Goal: Task Accomplishment & Management: Use online tool/utility

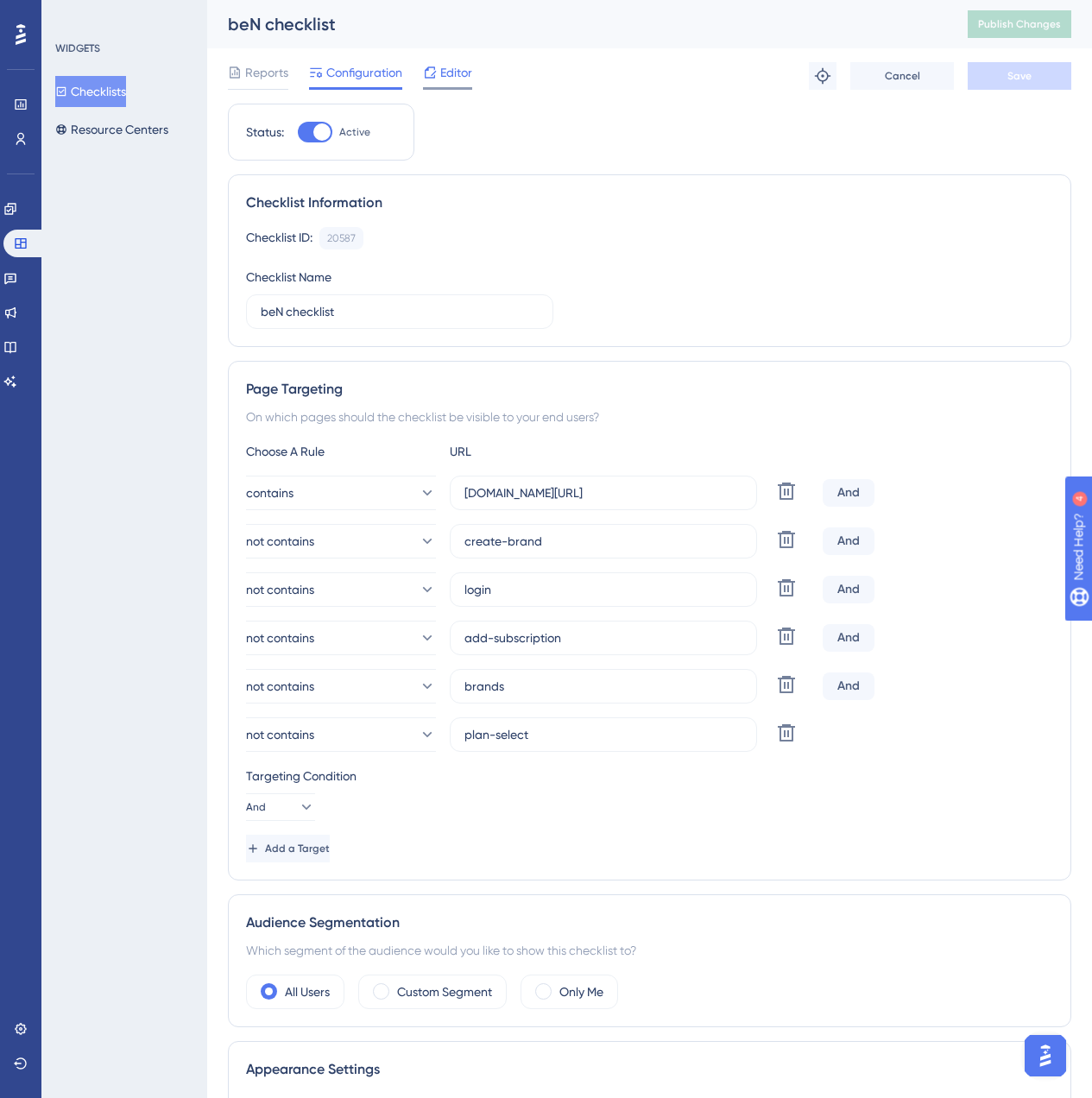
click at [440, 66] on span "Editor" at bounding box center [455, 72] width 32 height 20
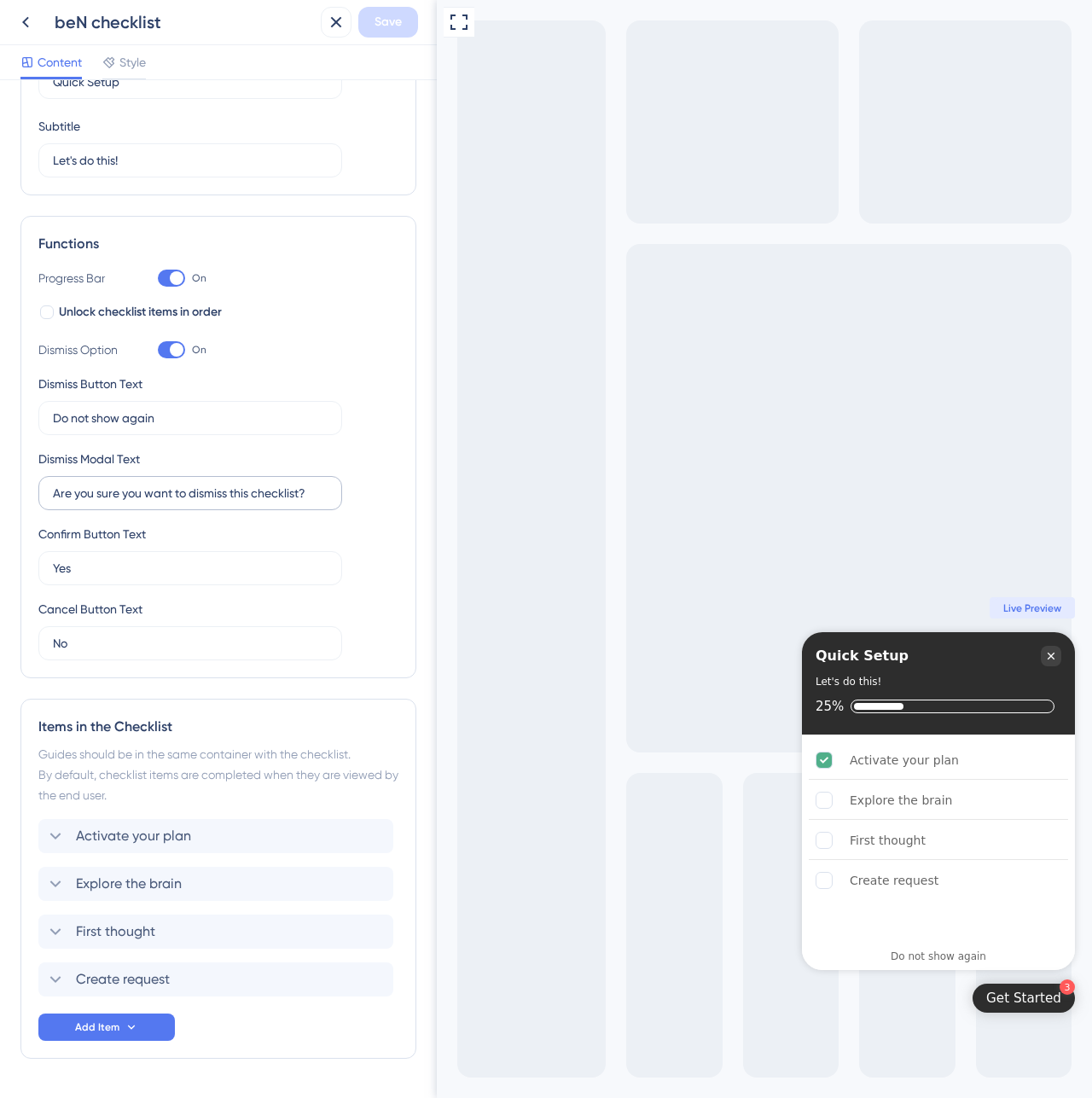
scroll to position [164, 0]
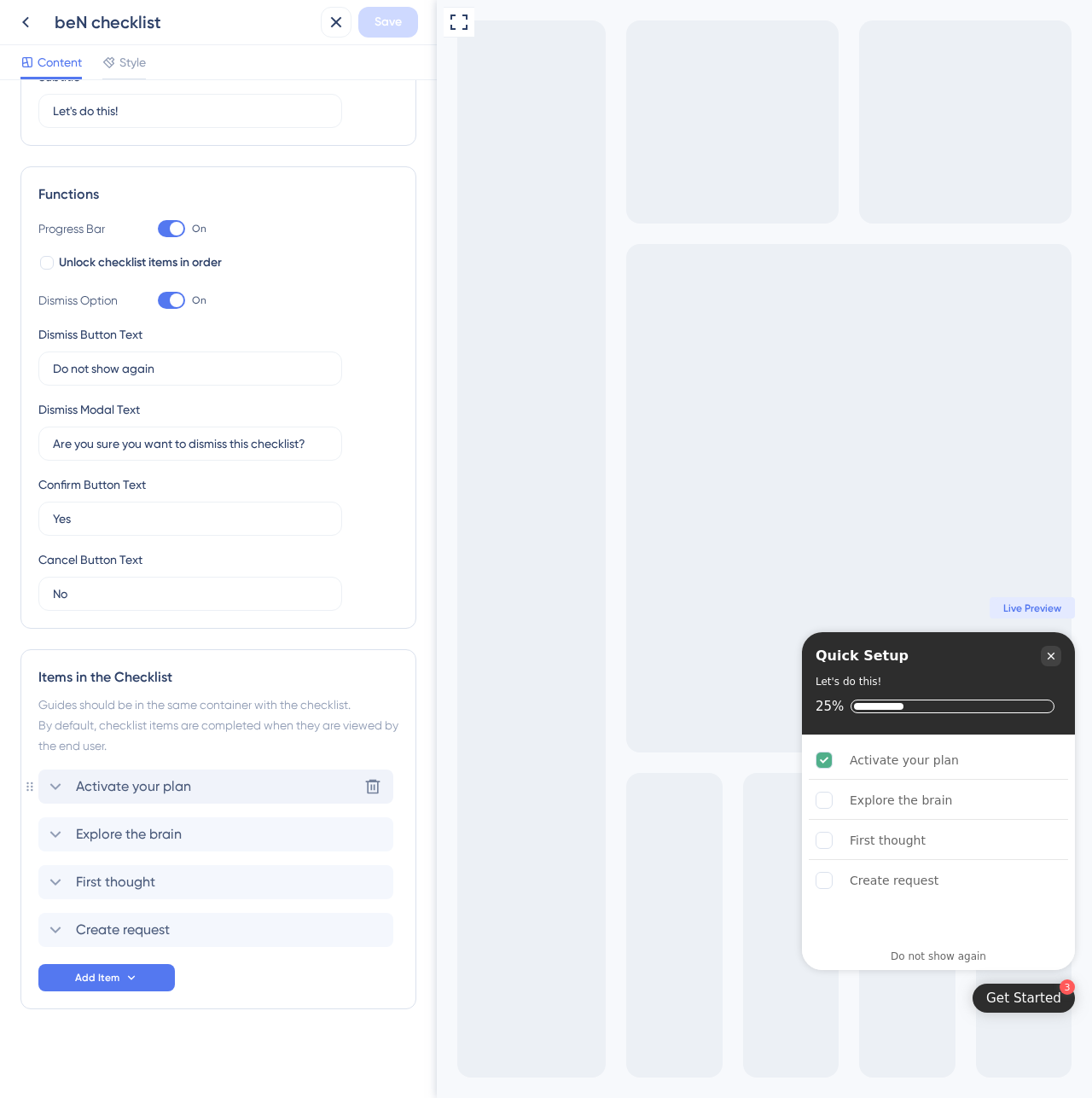
click at [175, 775] on div "Activate your plan Delete" at bounding box center [215, 786] width 355 height 34
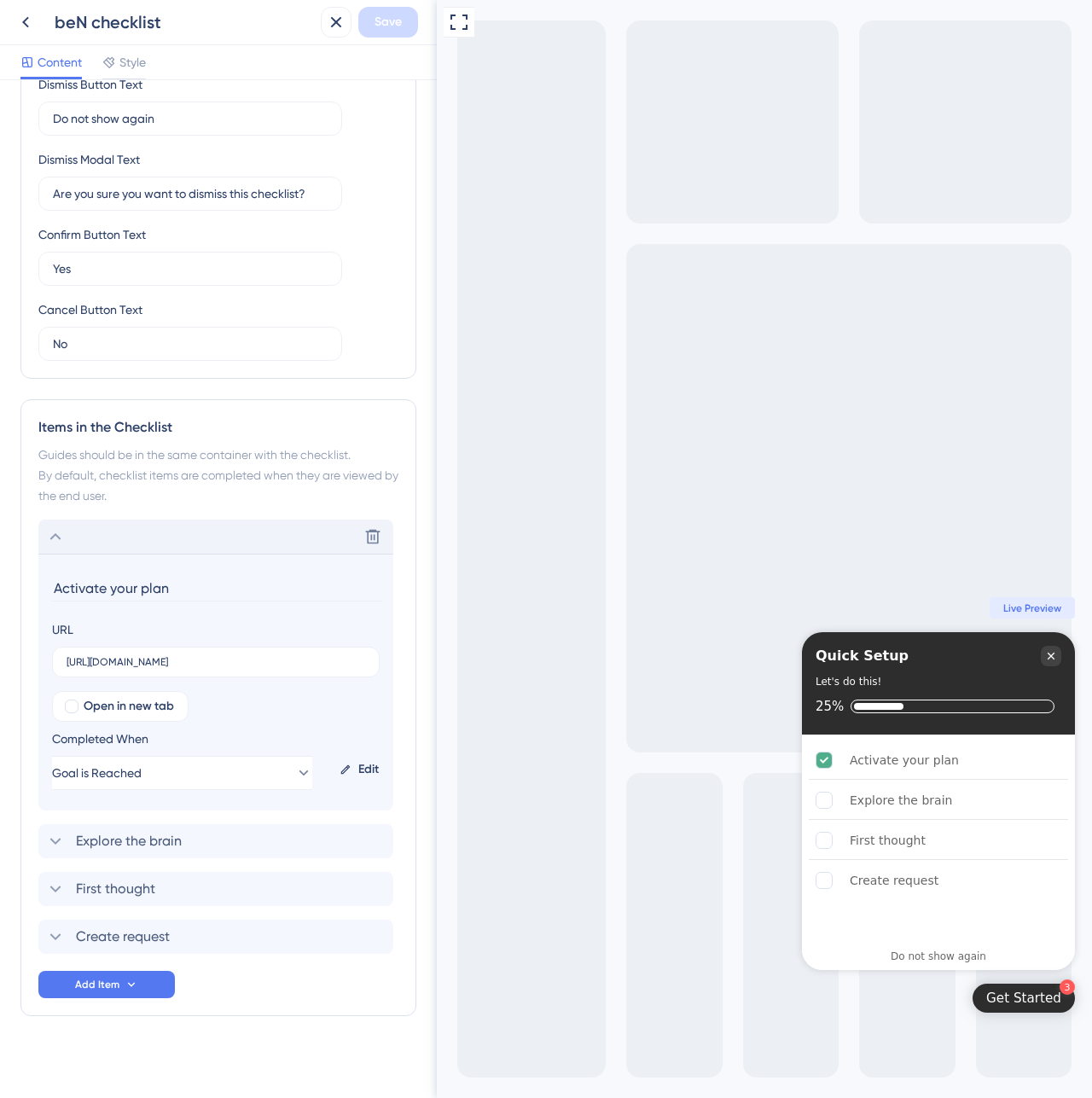
scroll to position [421, 0]
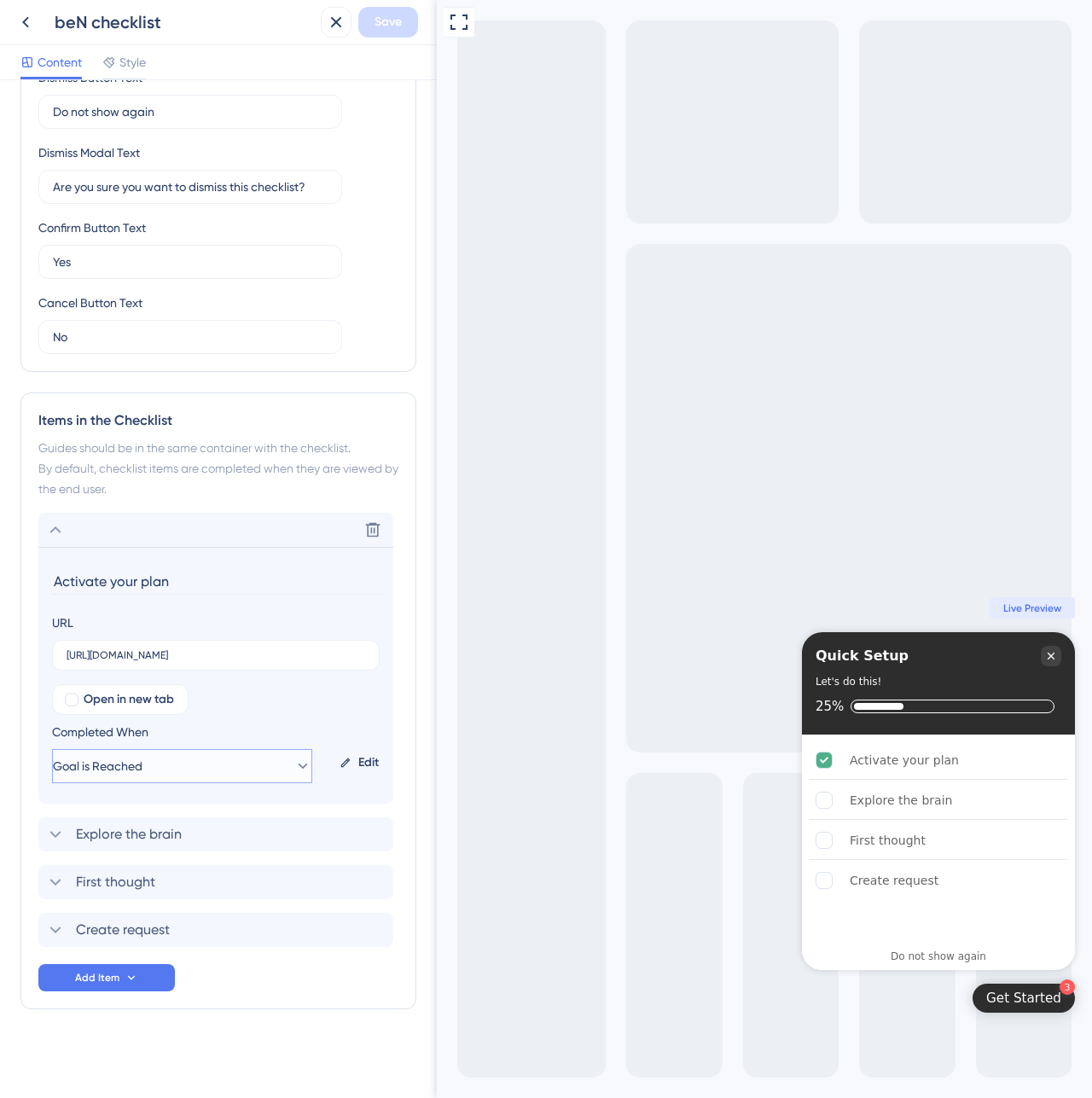
click at [294, 751] on button "Goal is Reached" at bounding box center [182, 765] width 261 height 34
click at [340, 719] on div "Open in new tab Completed When Goal is Reached URL is Visited URL is Visited Go…" at bounding box center [215, 734] width 328 height 99
click at [187, 829] on div "Explore the brain Delete" at bounding box center [215, 834] width 355 height 34
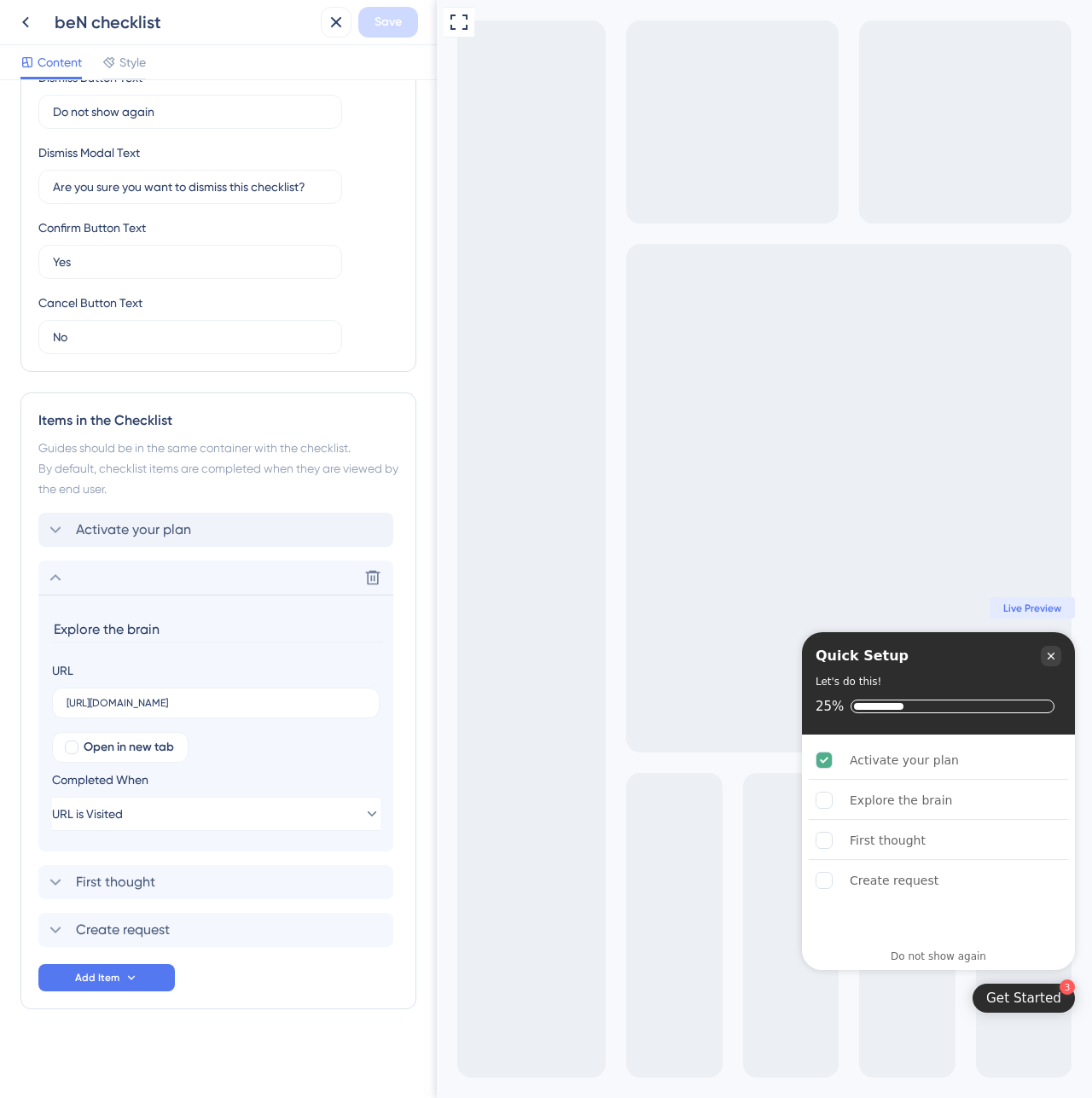
click at [171, 536] on span "Activate your plan" at bounding box center [134, 529] width 115 height 20
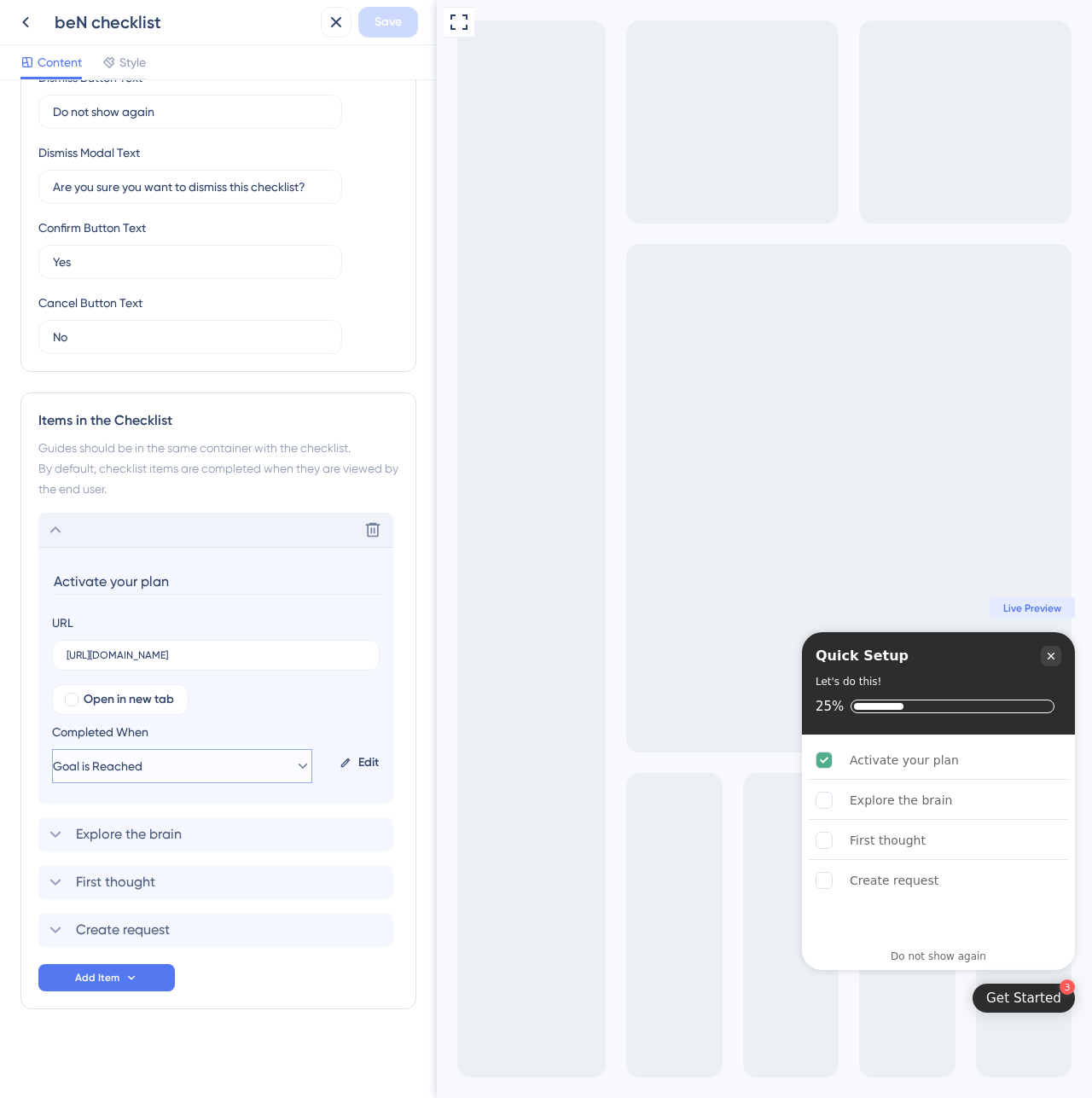
click at [193, 761] on button "Goal is Reached" at bounding box center [182, 765] width 261 height 34
click at [364, 759] on div "Edit" at bounding box center [359, 762] width 53 height 41
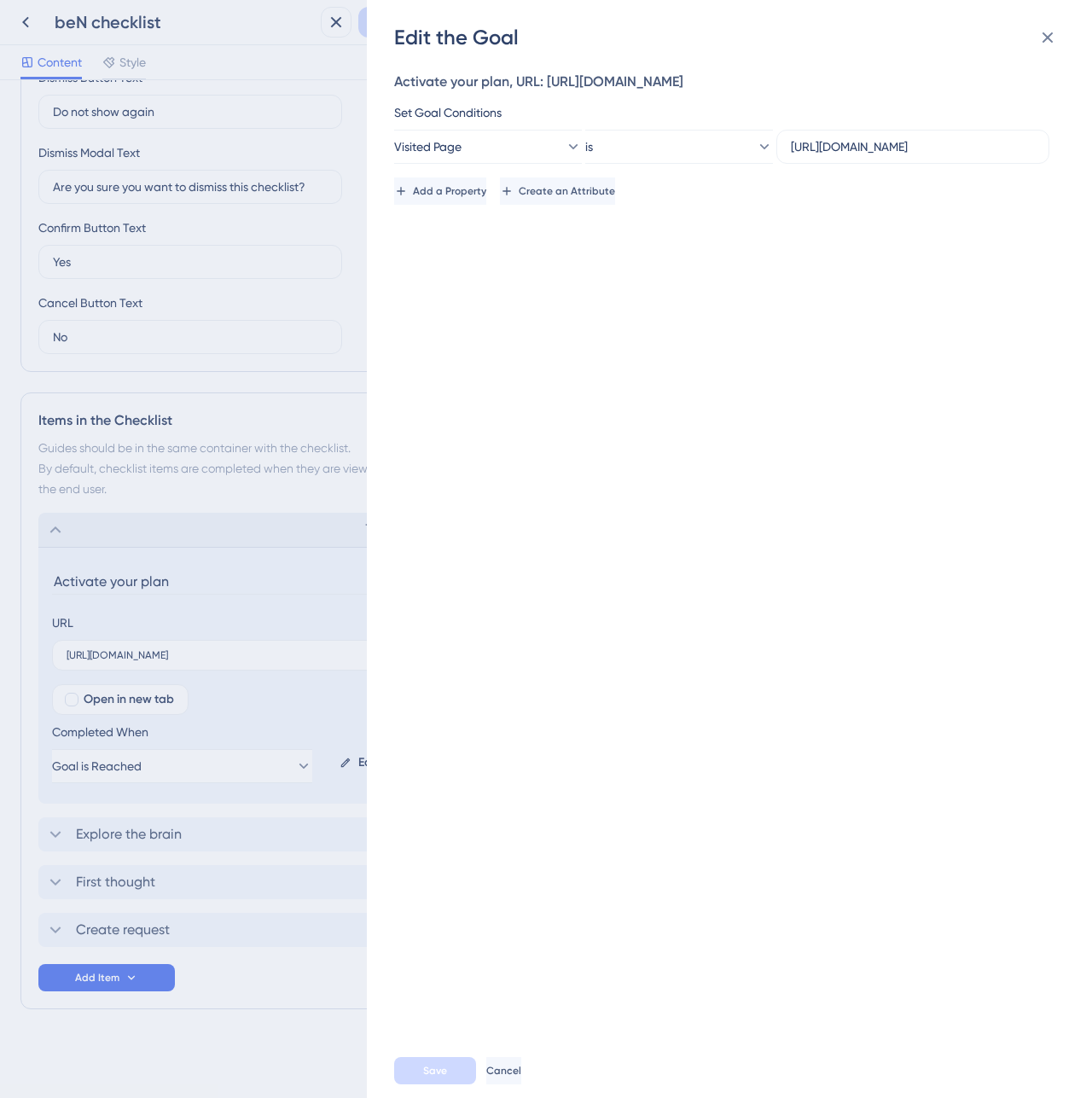
click at [891, 163] on div "Add a Property Create an Attribute" at bounding box center [724, 184] width 660 height 41
click at [895, 154] on input "[URL][DOMAIN_NAME]" at bounding box center [912, 147] width 244 height 19
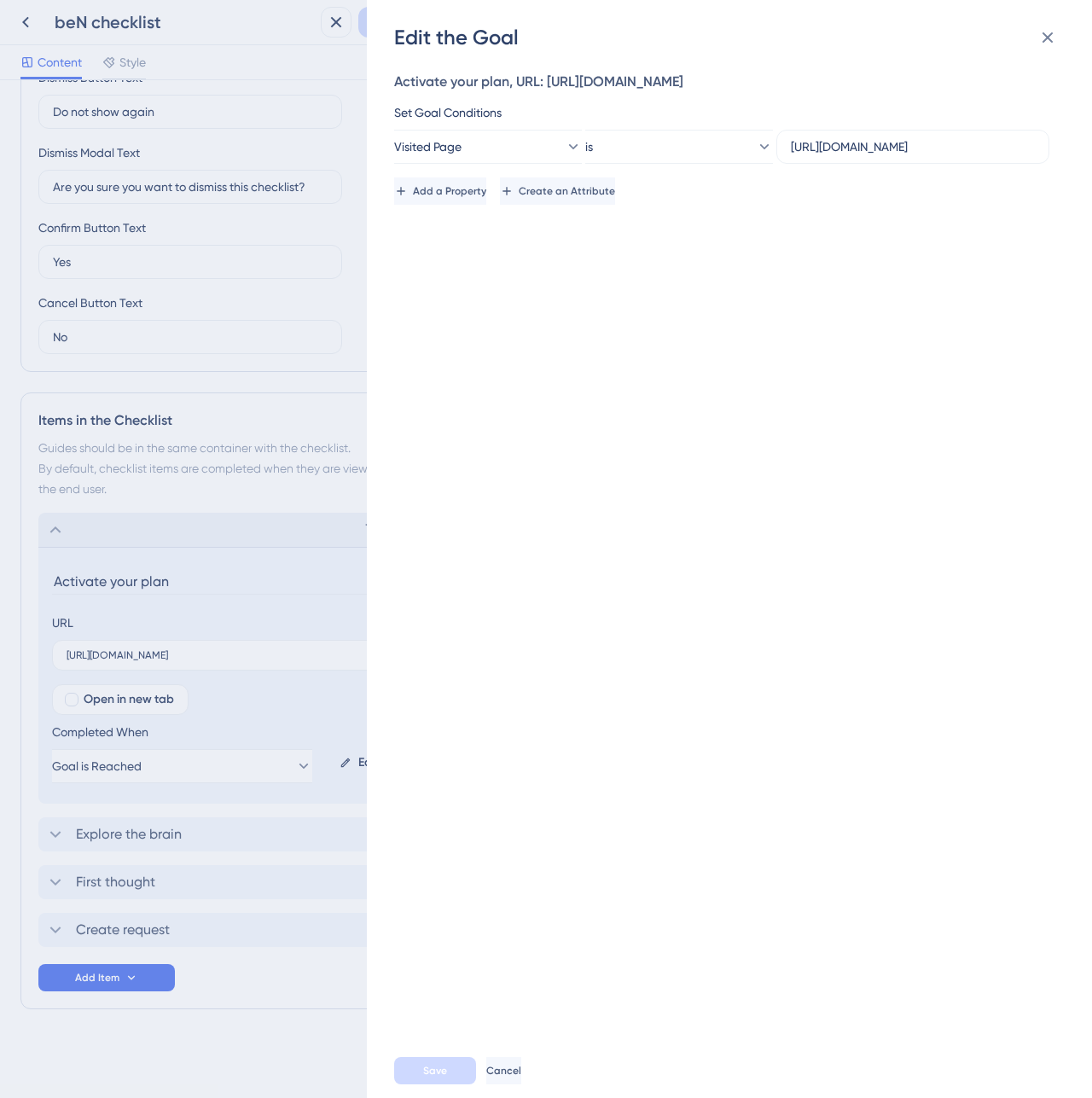
click at [497, 298] on div "Activate your plan, URL: [URL][DOMAIN_NAME] Set Goal Conditions Visited Page is…" at bounding box center [737, 547] width 687 height 992
click at [1055, 27] on icon at bounding box center [1047, 37] width 20 height 20
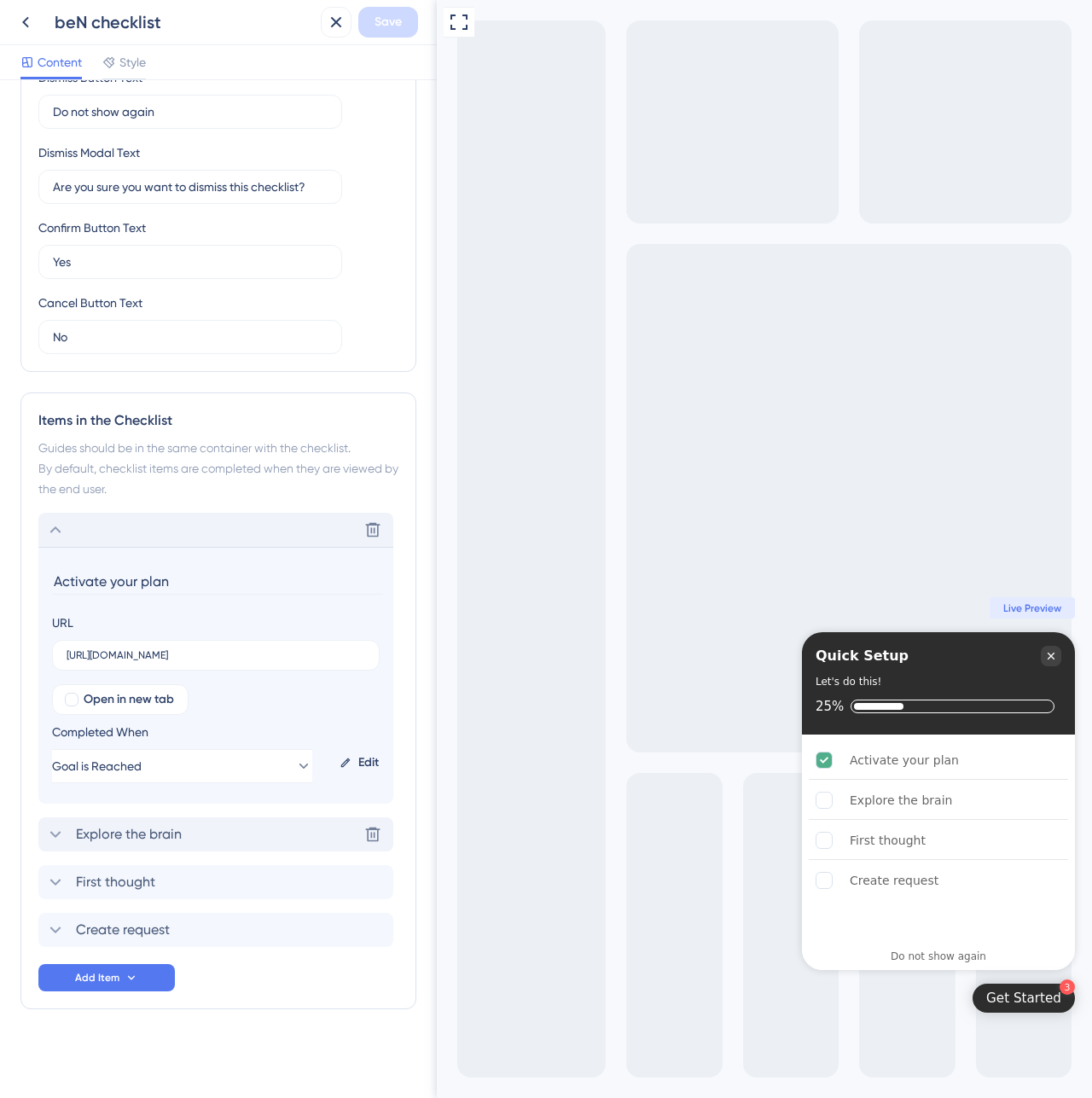
click at [107, 817] on div "Explore the brain Delete" at bounding box center [215, 834] width 355 height 34
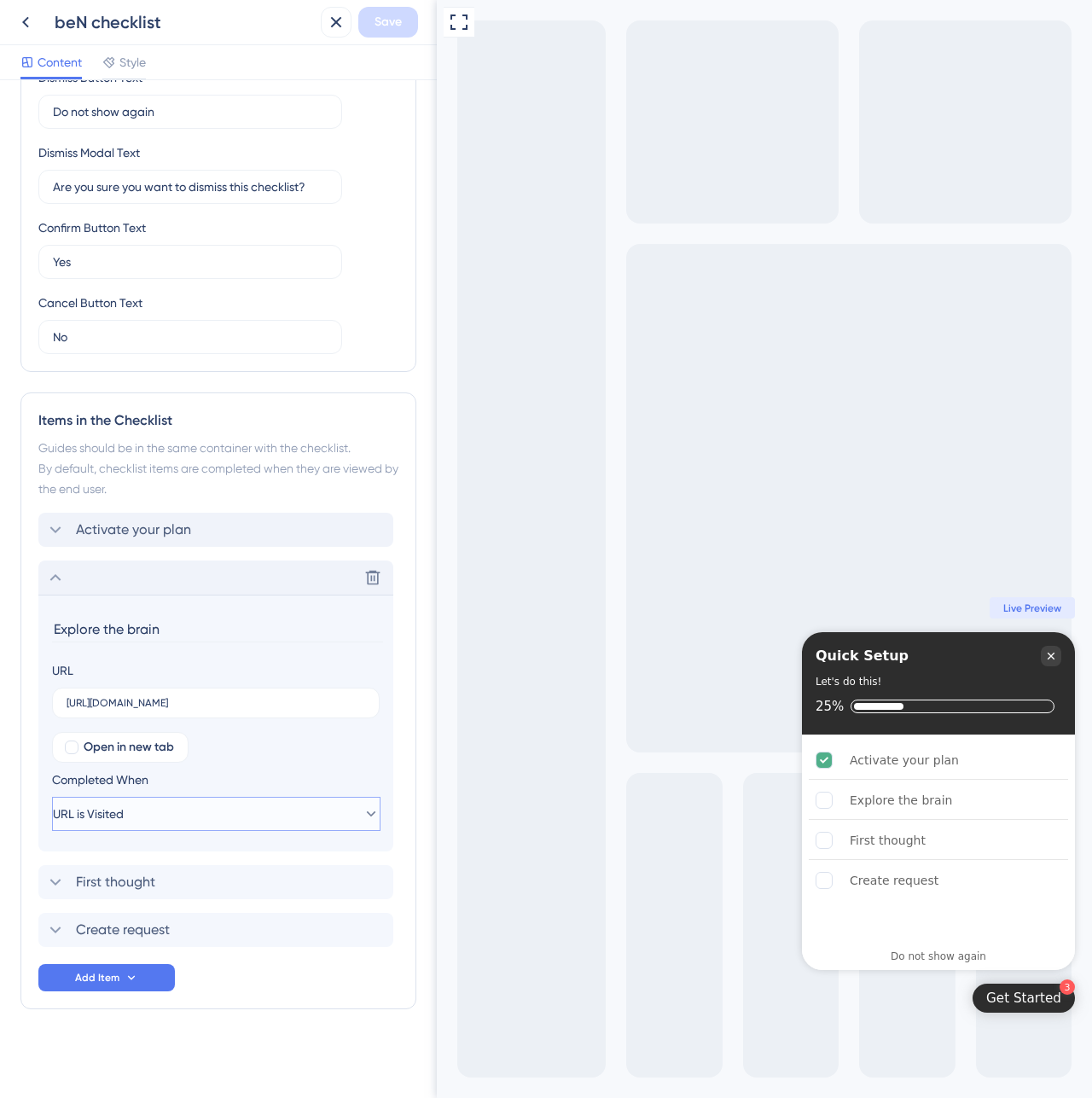
click at [107, 817] on span "URL is Visited" at bounding box center [88, 813] width 71 height 20
click at [114, 906] on span "Goal is Reached" at bounding box center [121, 899] width 89 height 20
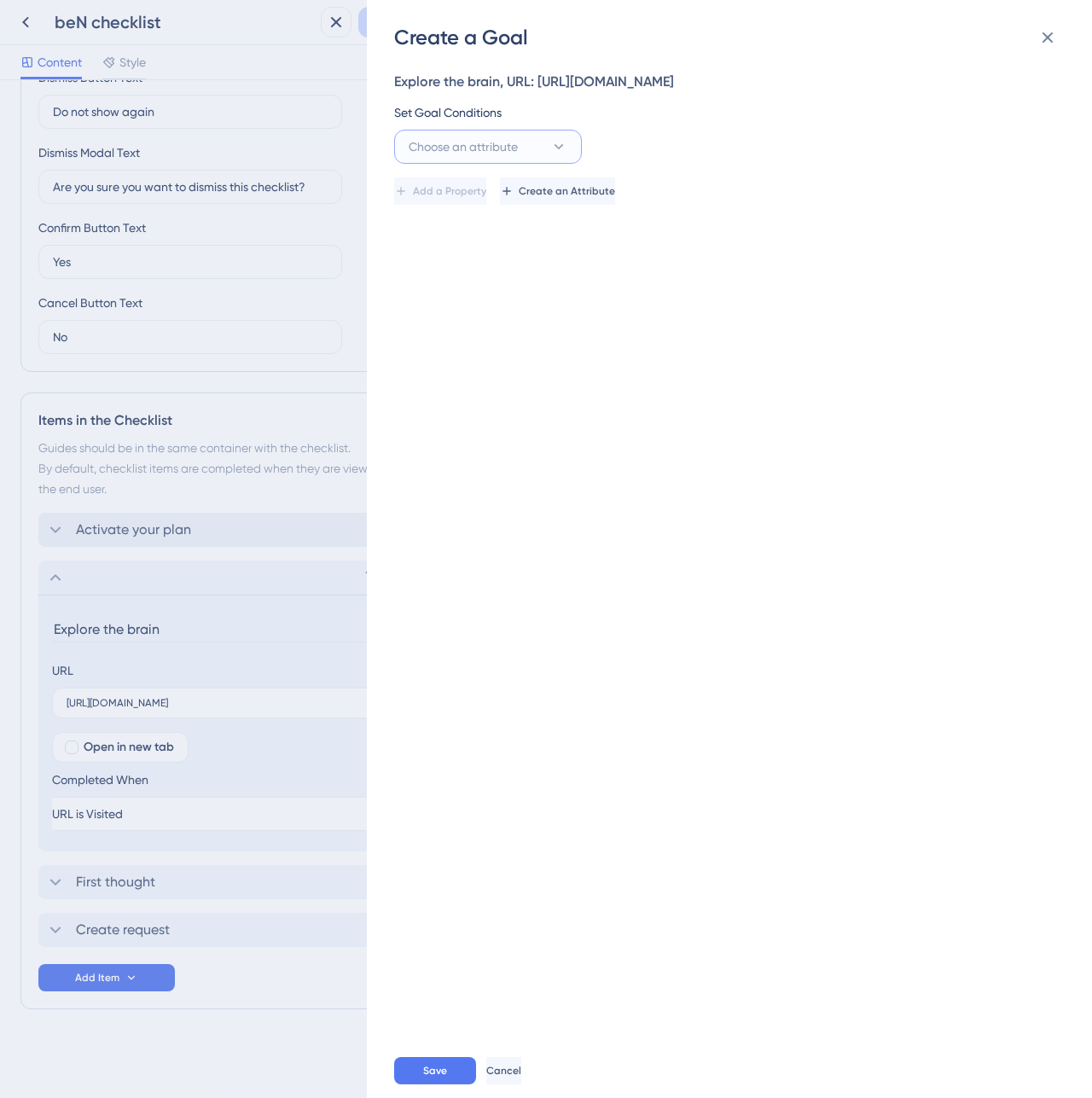
click at [450, 157] on span "Choose an attribute" at bounding box center [463, 146] width 110 height 20
click at [482, 404] on div "Guide Guide" at bounding box center [488, 387] width 138 height 34
click at [646, 163] on button "is seen" at bounding box center [679, 146] width 187 height 34
click at [667, 277] on span "is completed" at bounding box center [644, 266] width 70 height 20
click at [911, 155] on button "Select an option" at bounding box center [912, 146] width 273 height 34
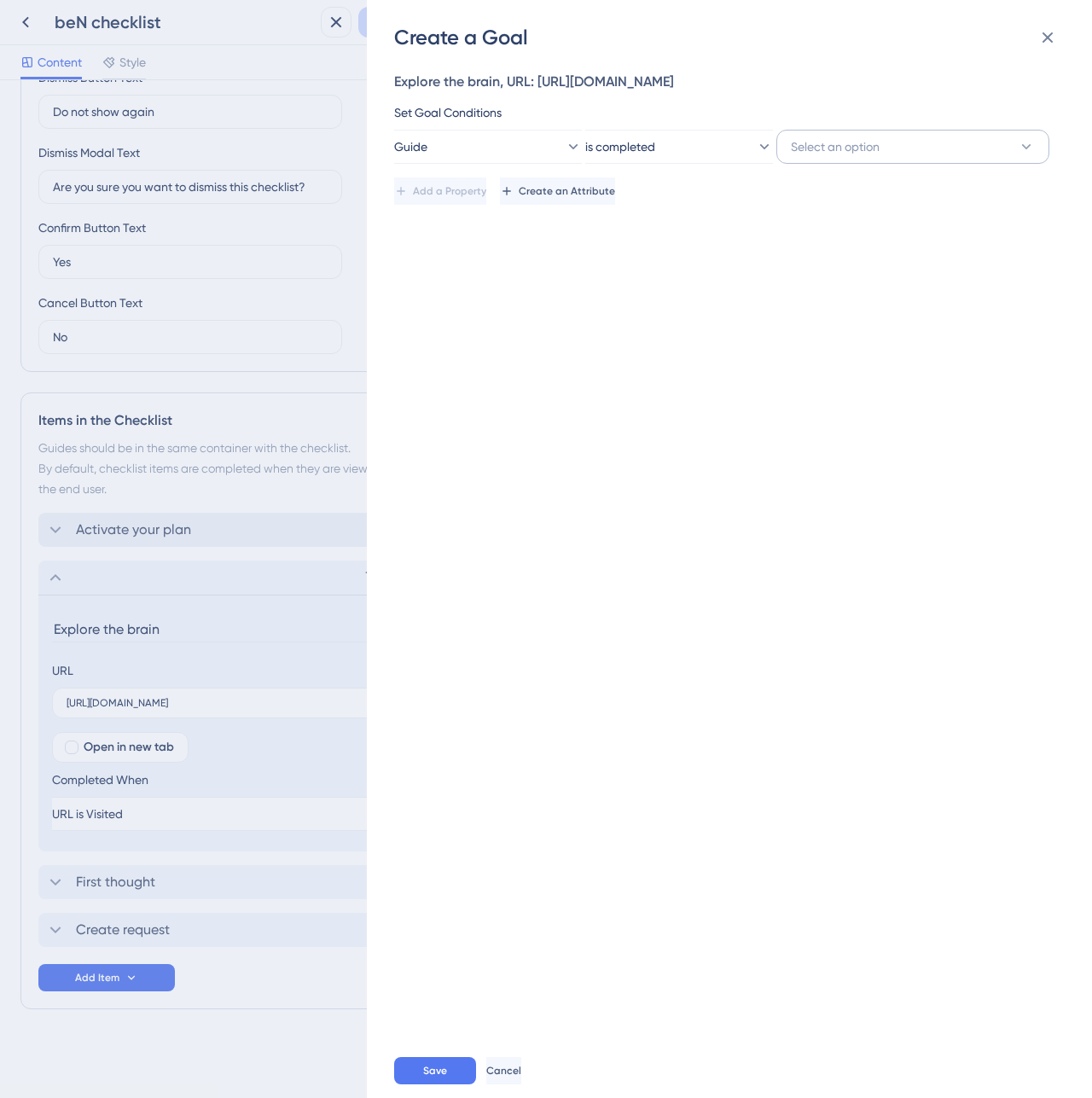
scroll to position [58, 0]
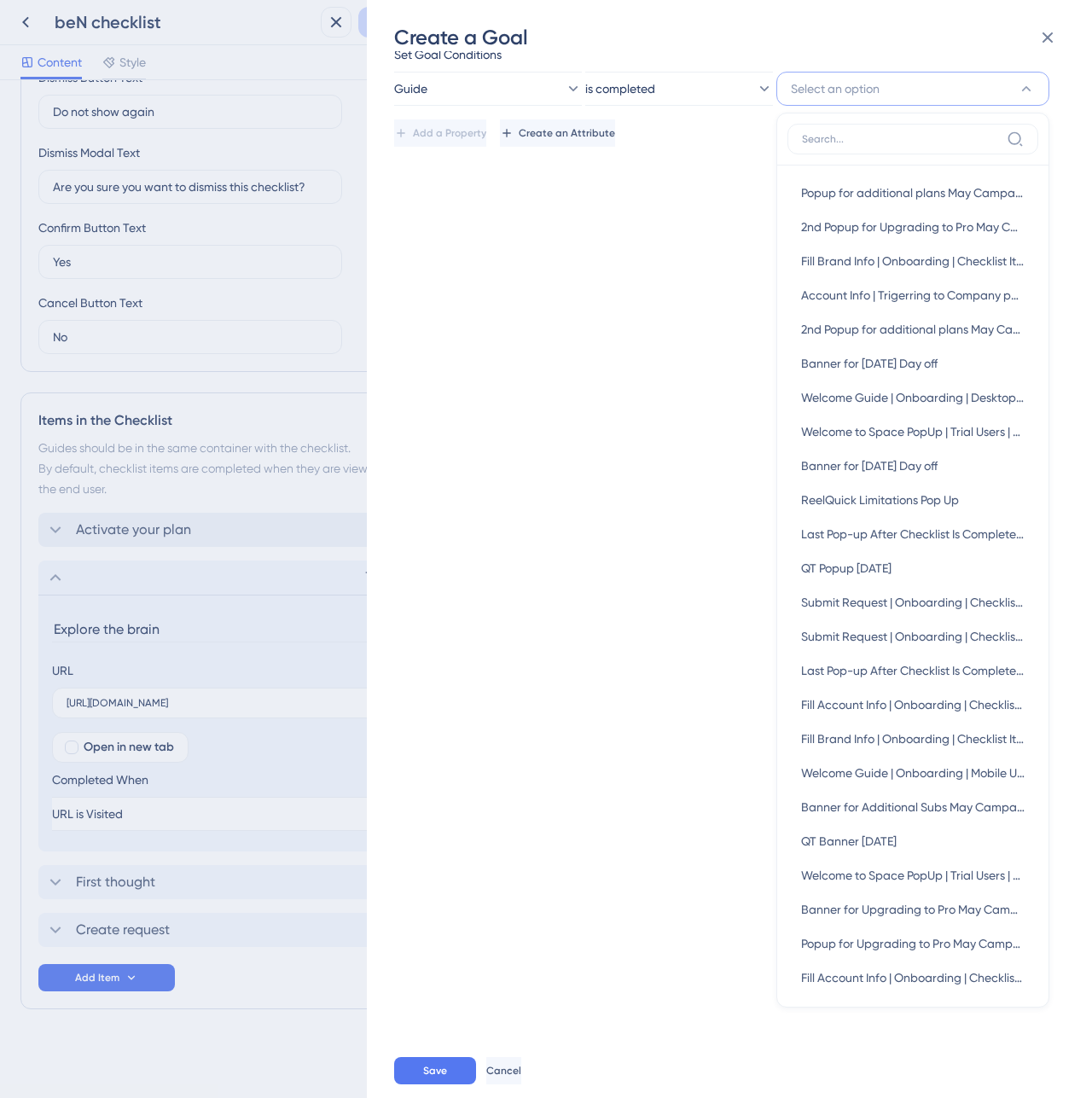
click at [582, 263] on div "Explore the brain, URL: [URL][DOMAIN_NAME] Set Goal Conditions Guide is complet…" at bounding box center [737, 547] width 687 height 992
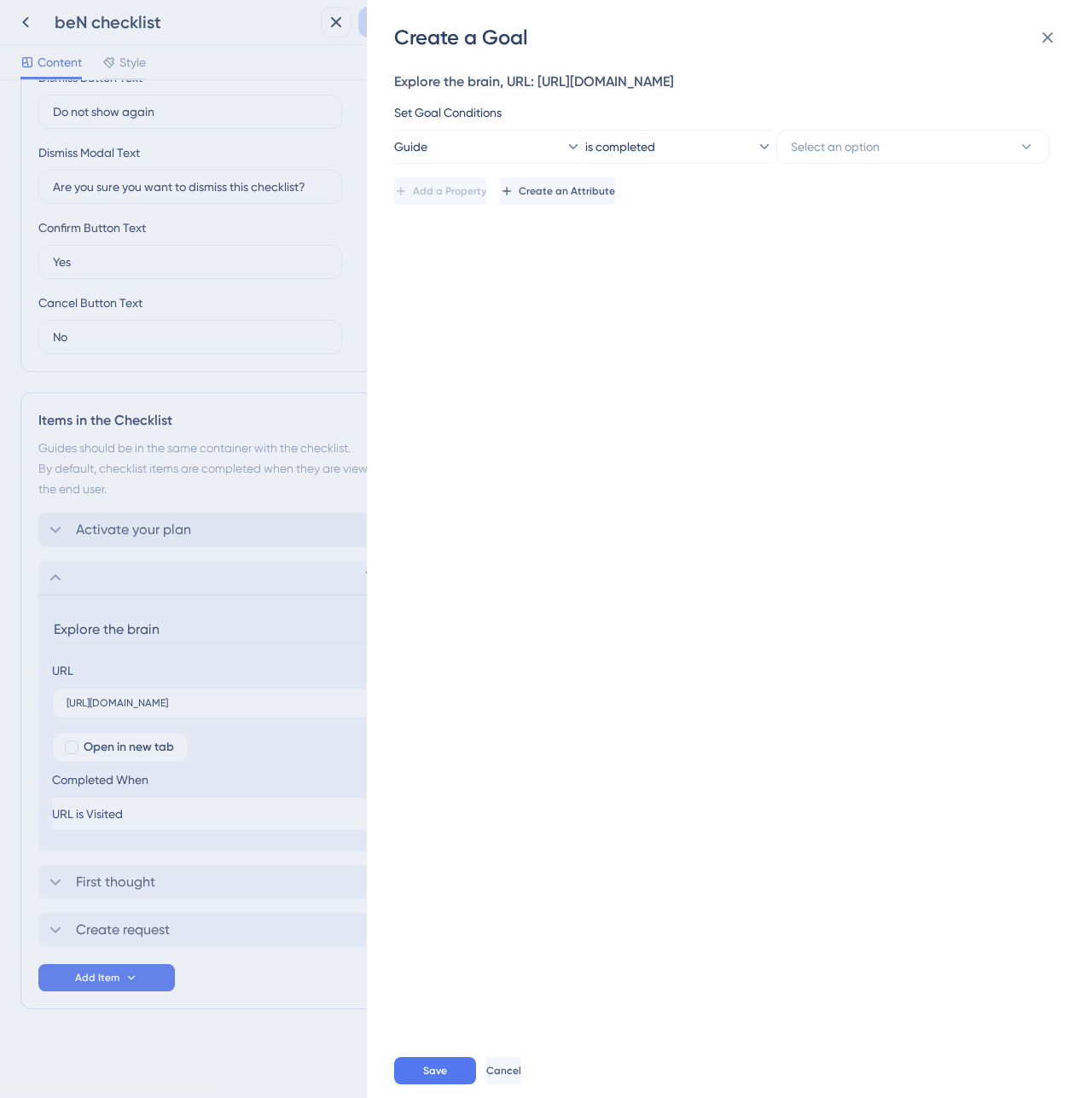
scroll to position [0, 0]
click at [446, 1058] on button "Save" at bounding box center [434, 1070] width 82 height 27
click at [444, 1069] on span "Save" at bounding box center [434, 1070] width 24 height 13
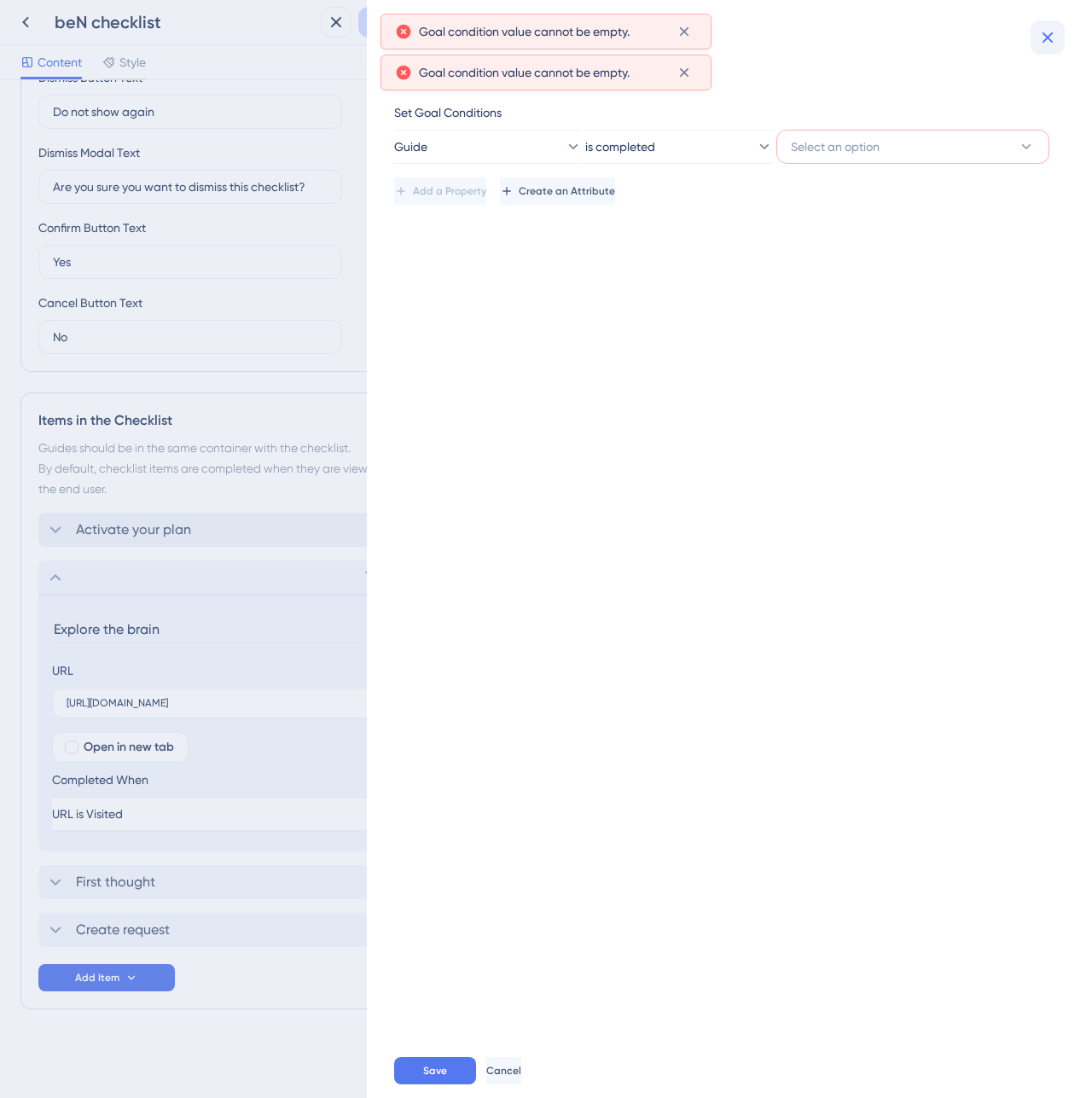
click at [1054, 38] on icon at bounding box center [1047, 37] width 20 height 20
